Goal: Task Accomplishment & Management: Use online tool/utility

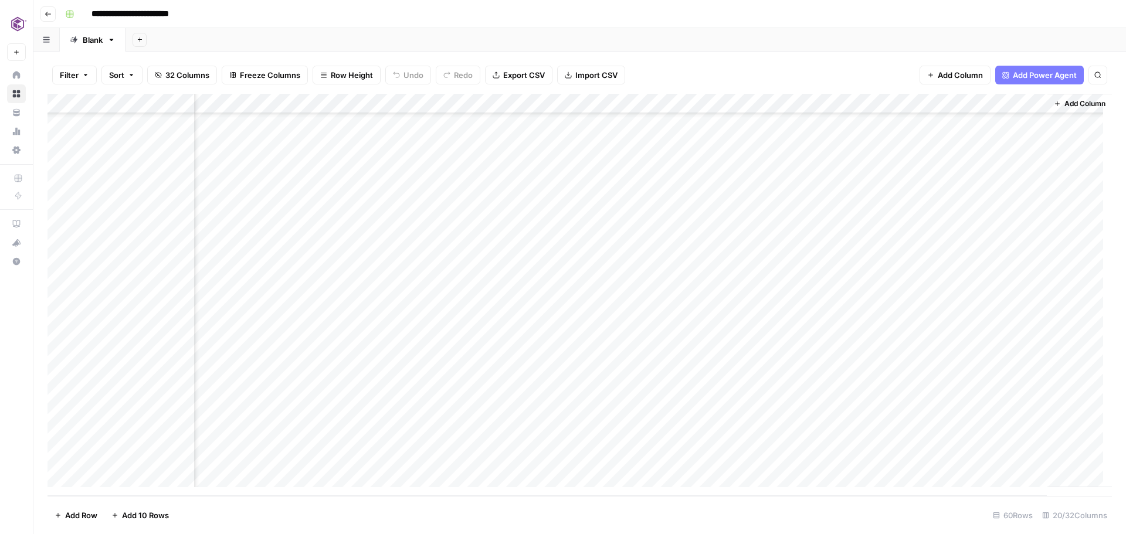
scroll to position [842, 1520]
click at [1027, 459] on div "Add Column" at bounding box center [580, 295] width 1064 height 402
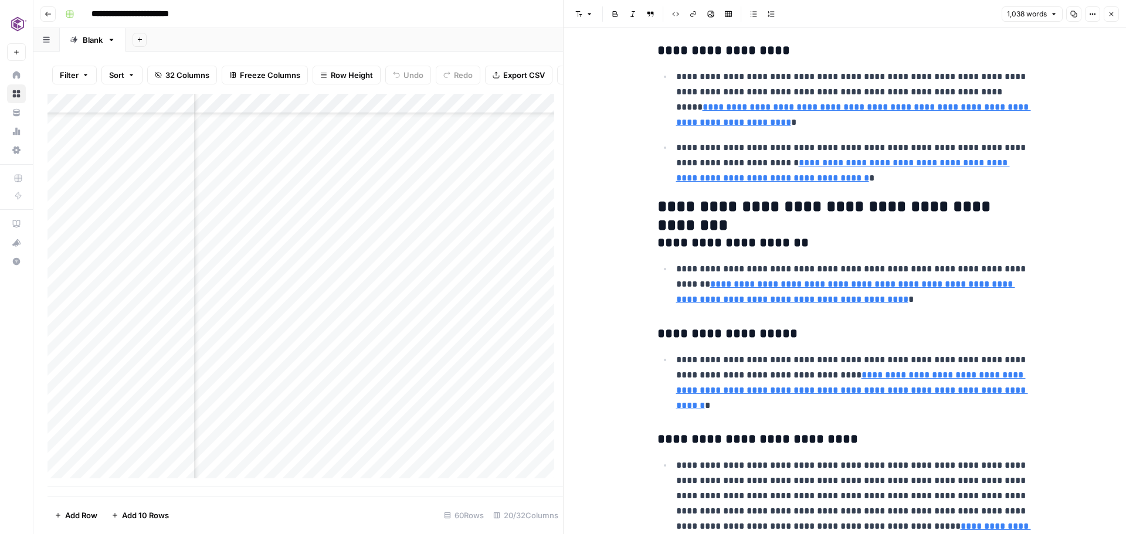
scroll to position [2804, 0]
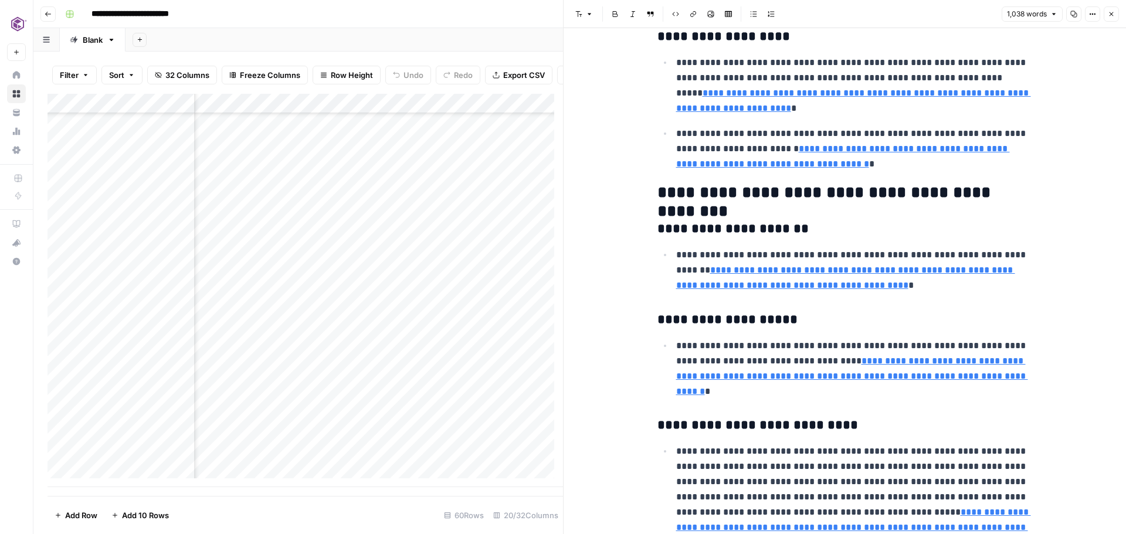
click at [1111, 14] on icon "button" at bounding box center [1111, 14] width 7 height 7
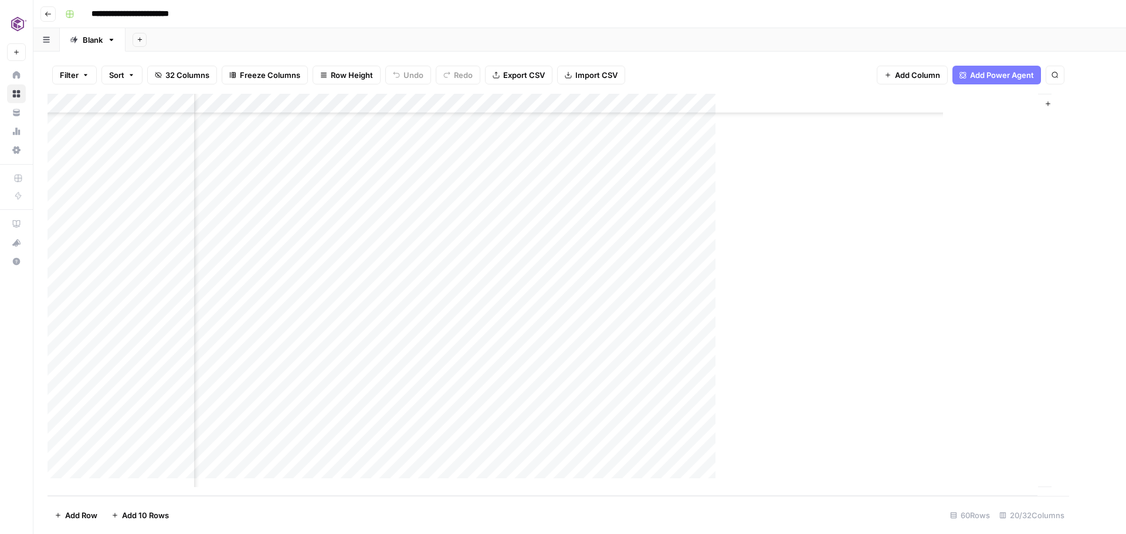
scroll to position [842, 1506]
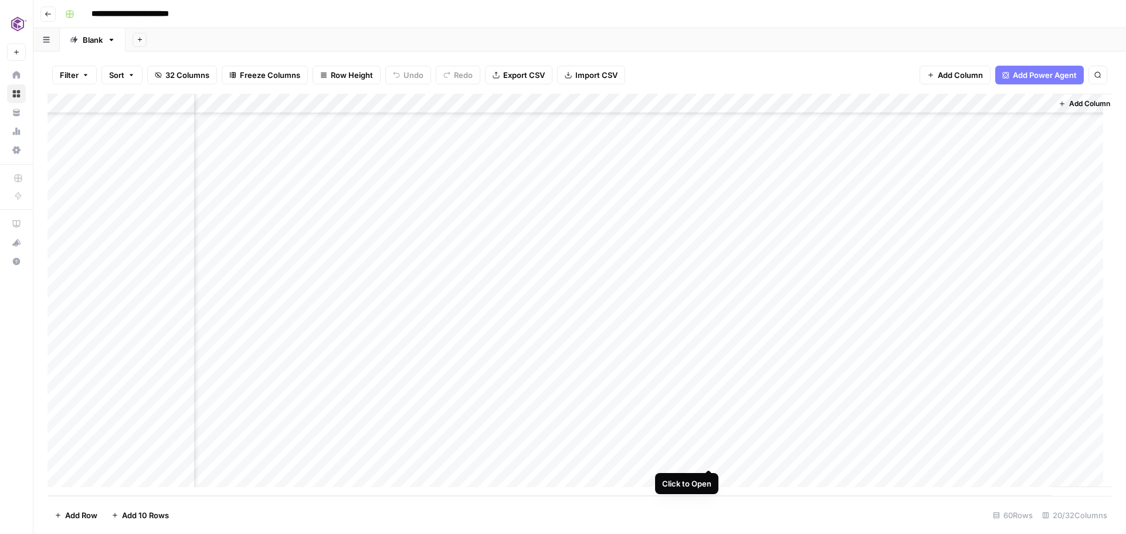
click at [708, 459] on div "Add Column" at bounding box center [580, 295] width 1064 height 402
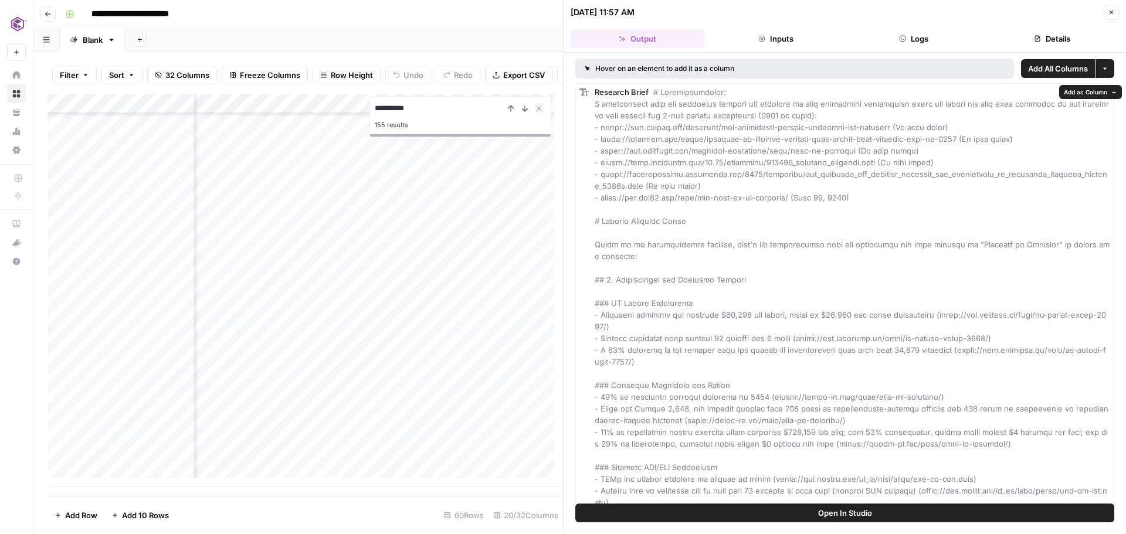
type input "**********"
click at [528, 113] on icon "Next Result" at bounding box center [524, 108] width 9 height 9
click at [856, 517] on span "Open In Studio" at bounding box center [845, 513] width 54 height 12
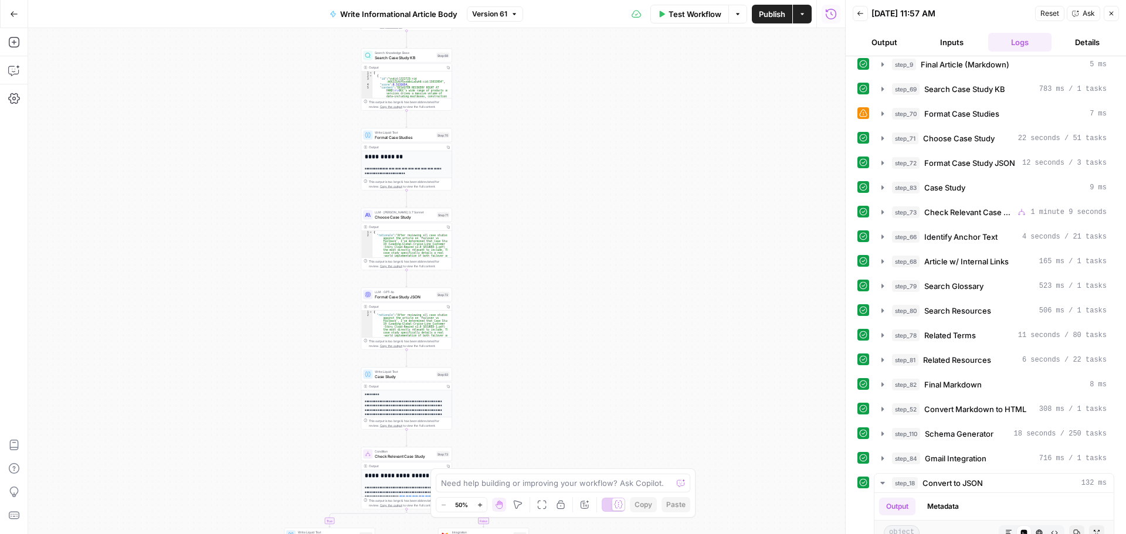
scroll to position [235, 0]
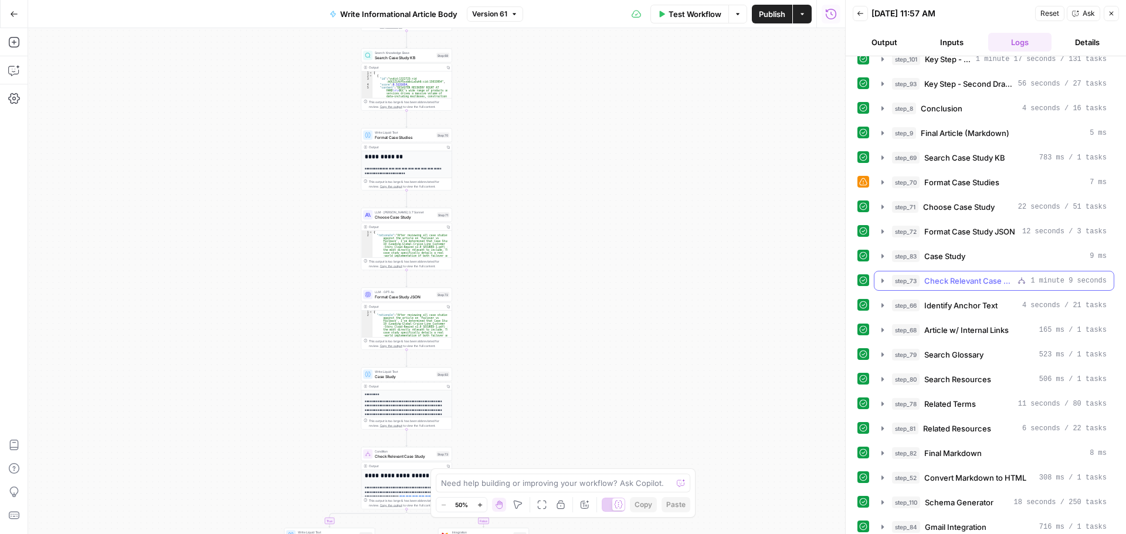
click at [880, 280] on icon "button" at bounding box center [882, 280] width 9 height 9
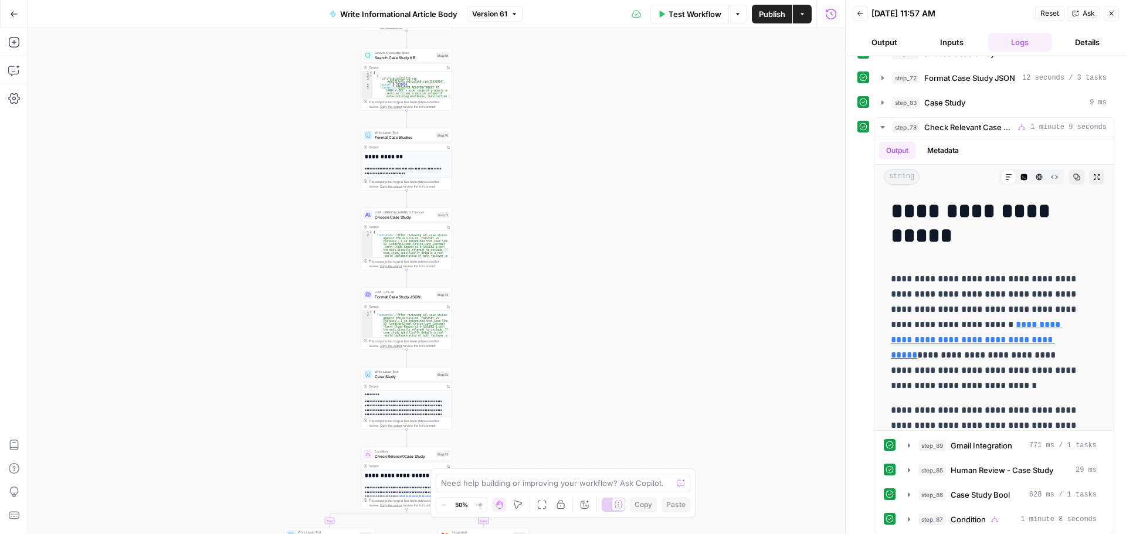
scroll to position [497, 0]
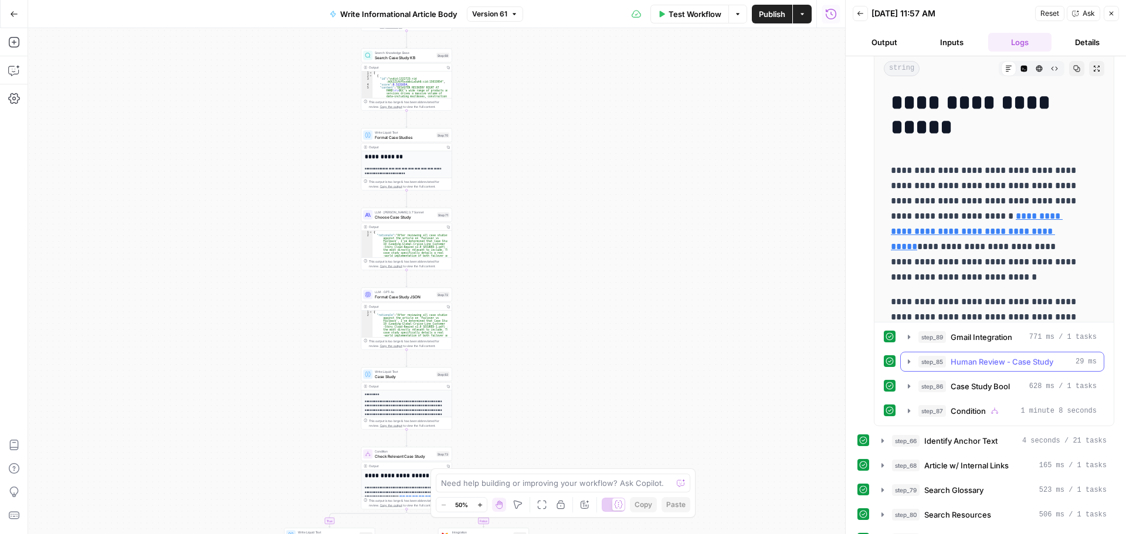
click at [908, 362] on icon "button" at bounding box center [909, 361] width 2 height 4
